Goal: Find specific page/section: Find specific page/section

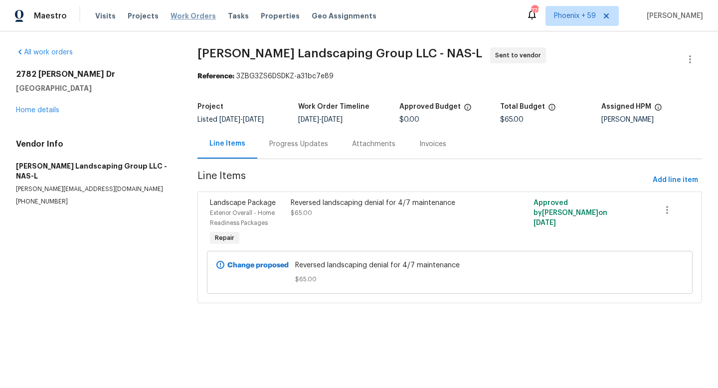
click at [189, 16] on span "Work Orders" at bounding box center [193, 16] width 45 height 10
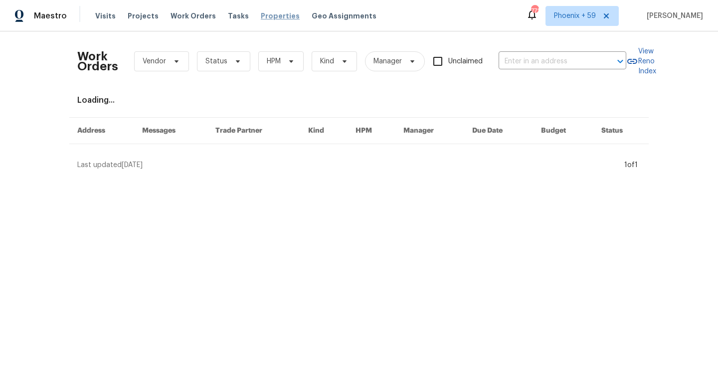
click at [272, 19] on span "Properties" at bounding box center [280, 16] width 39 height 10
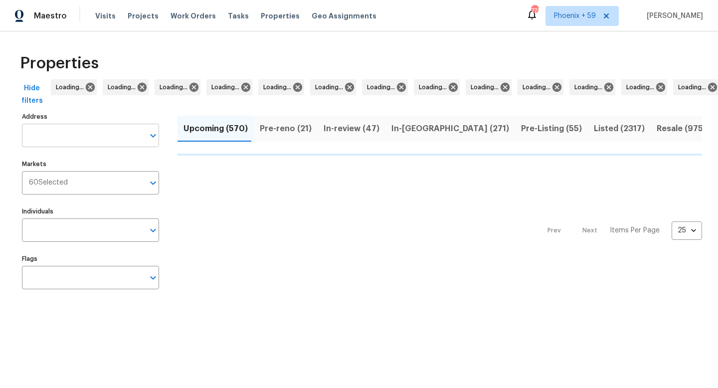
click at [117, 134] on input "Address" at bounding box center [83, 135] width 122 height 23
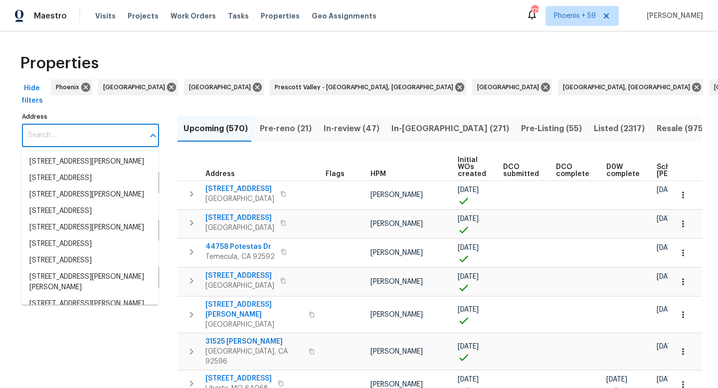
click at [117, 134] on input "Address" at bounding box center [83, 135] width 122 height 23
paste input "[STREET_ADDRESS]"
type input "[STREET_ADDRESS]"
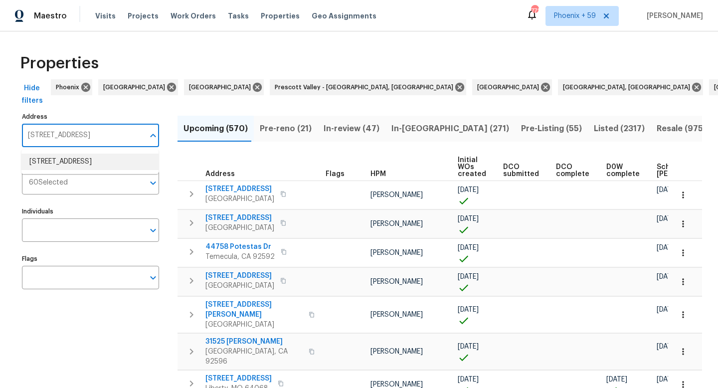
click at [104, 161] on li "[STREET_ADDRESS]" at bounding box center [89, 162] width 137 height 16
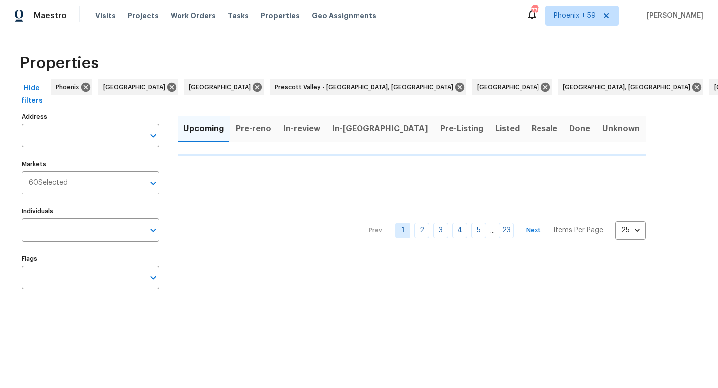
type input "[STREET_ADDRESS]"
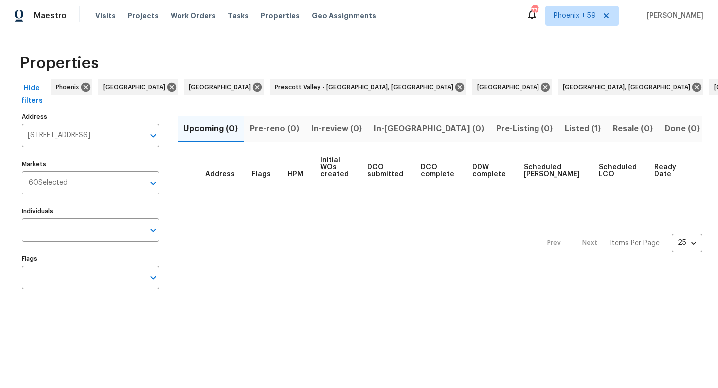
click at [565, 132] on span "Listed (1)" at bounding box center [583, 129] width 36 height 14
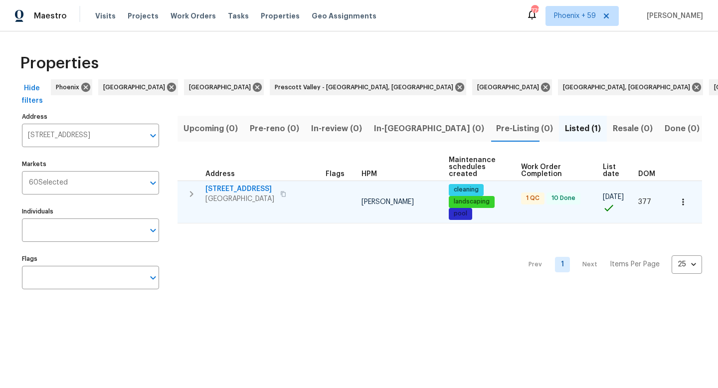
click at [222, 190] on span "156 Heron Dr" at bounding box center [240, 189] width 69 height 10
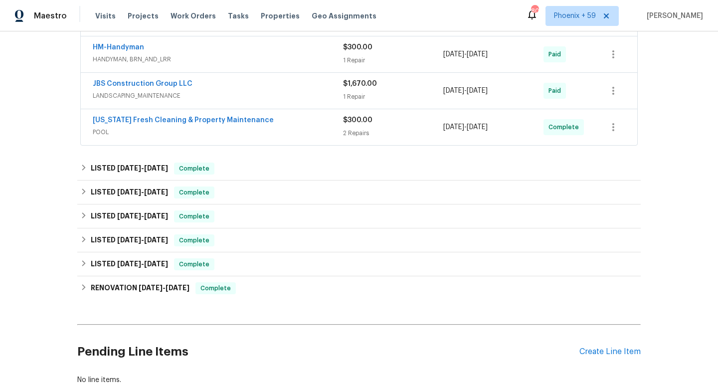
scroll to position [324, 0]
